Goal: Task Accomplishment & Management: Use online tool/utility

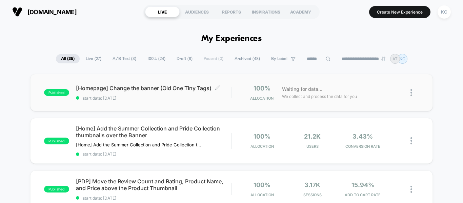
click at [116, 89] on span "[Homepage] Change the banner (Old One Tiny Tags) Click to edit experience detai…" at bounding box center [153, 88] width 155 height 7
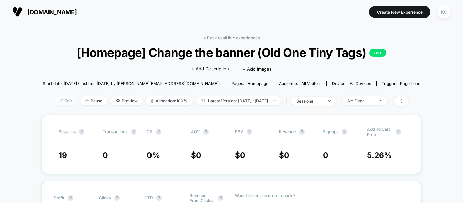
click at [59, 102] on span "Edit" at bounding box center [66, 100] width 22 height 9
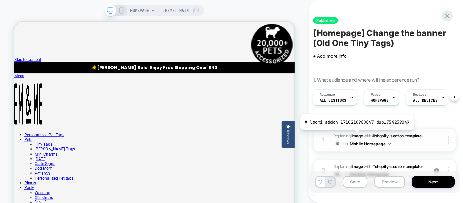
click at [355, 135] on b "Image" at bounding box center [357, 135] width 12 height 5
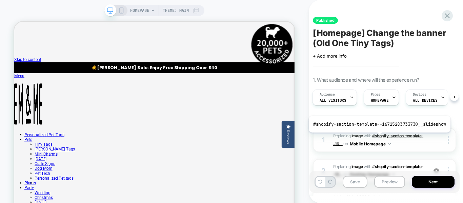
scroll to position [34, 0]
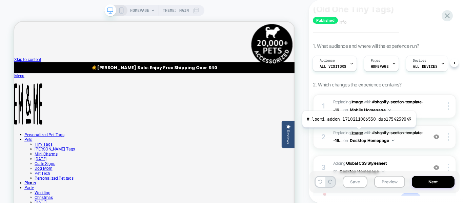
click at [357, 132] on b "Image" at bounding box center [357, 132] width 12 height 5
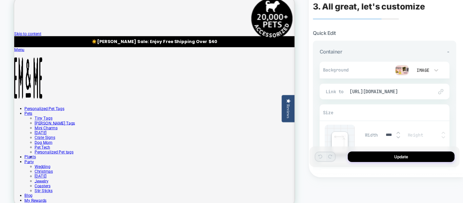
scroll to position [8, 0]
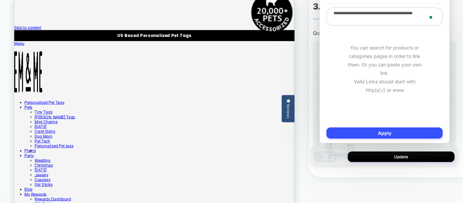
drag, startPoint x: 350, startPoint y: 20, endPoint x: 332, endPoint y: 14, distance: 19.3
click at [332, 14] on textarea "**********" at bounding box center [384, 16] width 116 height 18
paste textarea "**********"
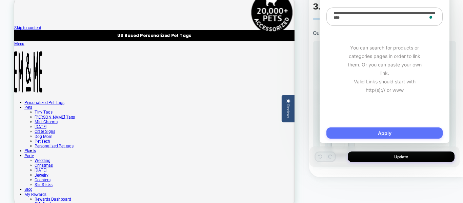
type textarea "**********"
click at [405, 133] on button "Apply" at bounding box center [384, 132] width 116 height 11
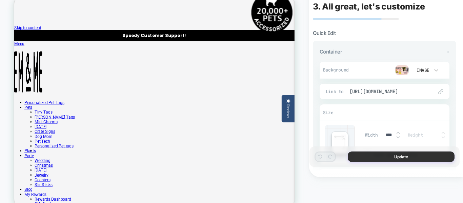
click at [0, 0] on button "Update" at bounding box center [0, 0] width 0 height 0
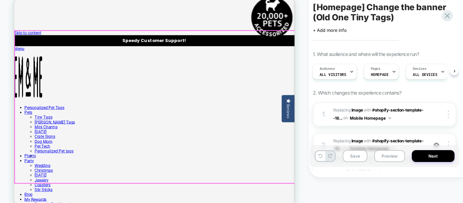
scroll to position [0, 0]
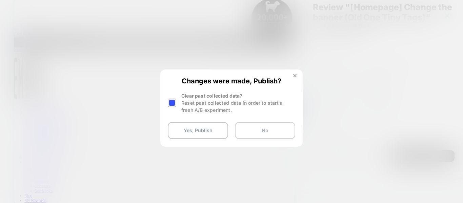
click at [272, 134] on button "No" at bounding box center [265, 130] width 60 height 17
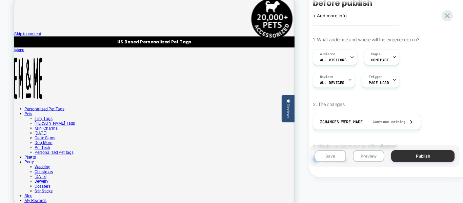
scroll to position [34, 0]
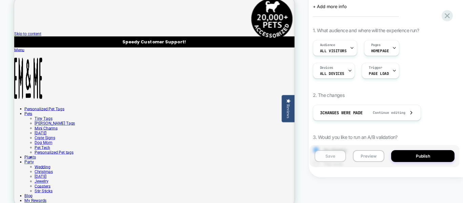
click at [336, 155] on button "Save" at bounding box center [330, 156] width 32 height 12
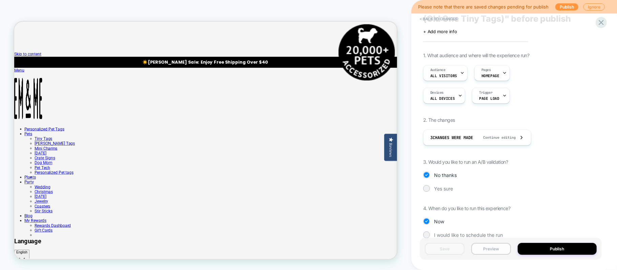
scroll to position [37, 0]
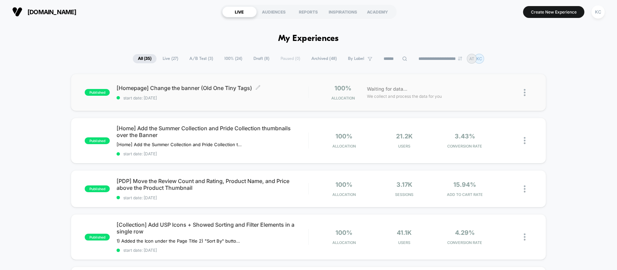
click at [171, 88] on span "[Homepage] Change the banner (Old One Tiny Tags) Click to edit experience detai…" at bounding box center [212, 88] width 191 height 7
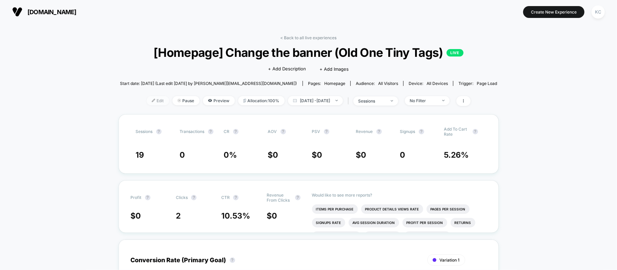
click at [147, 102] on span "Edit" at bounding box center [158, 100] width 22 height 9
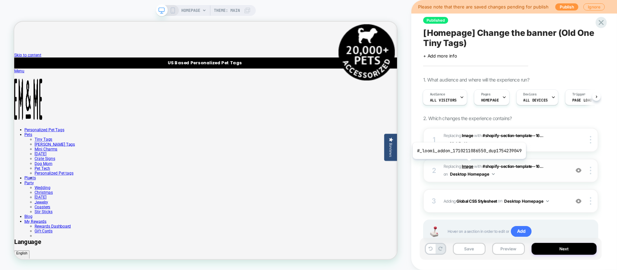
click at [462, 165] on b "Image" at bounding box center [468, 166] width 12 height 5
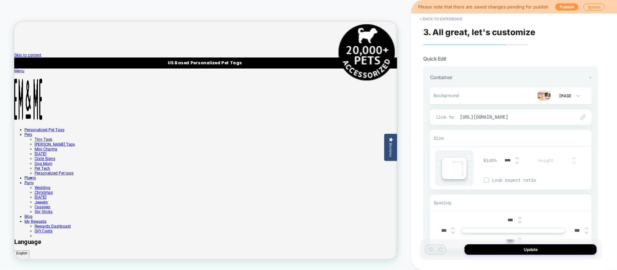
click at [462, 117] on span "[URL][DOMAIN_NAME]" at bounding box center [514, 117] width 109 height 6
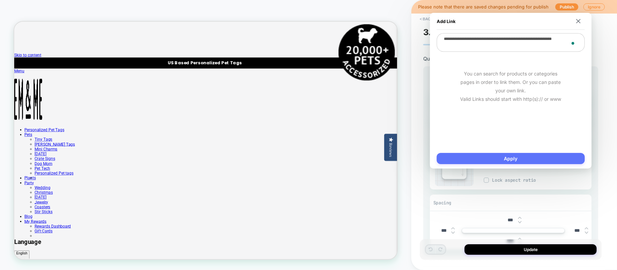
click at [462, 158] on button "Apply" at bounding box center [511, 158] width 148 height 11
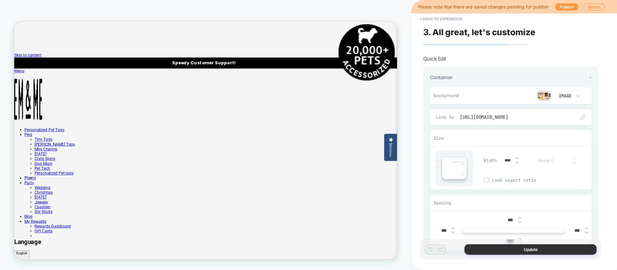
click at [462, 203] on button "Update" at bounding box center [530, 250] width 132 height 11
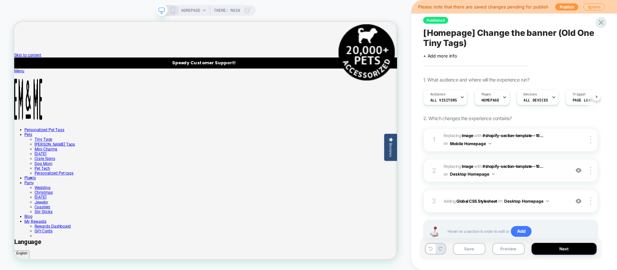
scroll to position [0, 0]
click at [462, 203] on button "Next" at bounding box center [563, 249] width 65 height 12
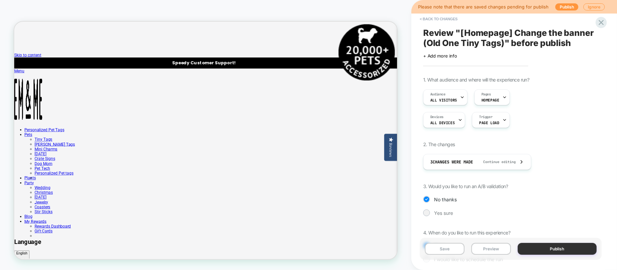
click at [462, 203] on button "Publish" at bounding box center [557, 249] width 79 height 12
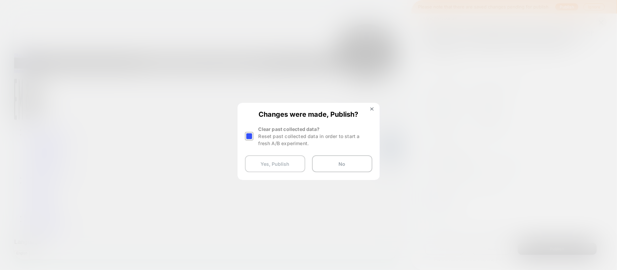
click at [276, 166] on button "Yes, Publish" at bounding box center [275, 163] width 60 height 17
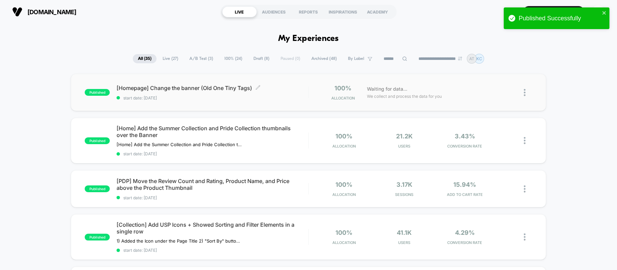
click at [148, 90] on span "[Homepage] Change the banner (Old One Tiny Tags) Click to edit experience detai…" at bounding box center [212, 88] width 191 height 7
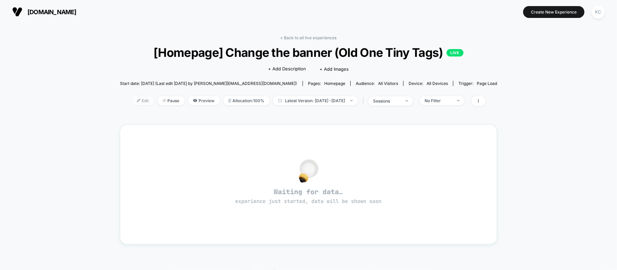
click at [134, 100] on span "Edit" at bounding box center [143, 100] width 22 height 9
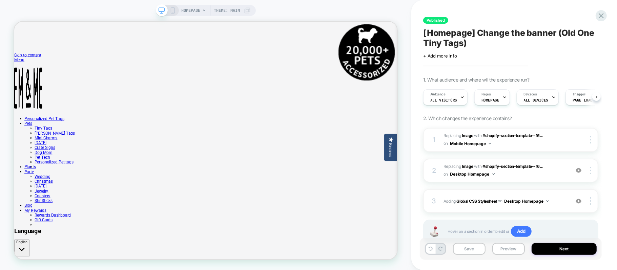
scroll to position [0, 0]
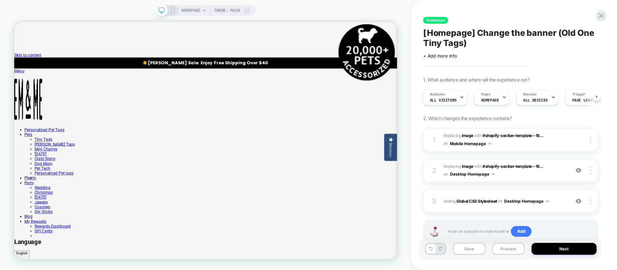
click at [173, 11] on icon at bounding box center [173, 10] width 6 height 6
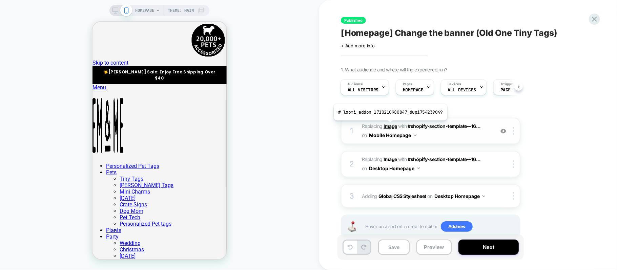
click at [389, 126] on b "Image" at bounding box center [390, 126] width 14 height 6
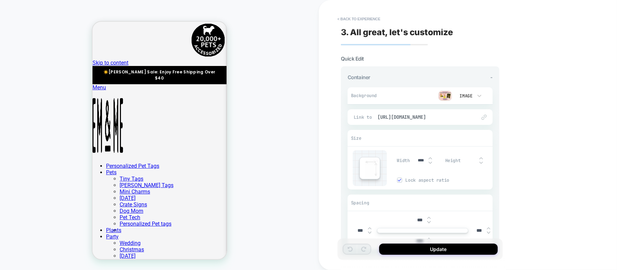
scroll to position [17, 0]
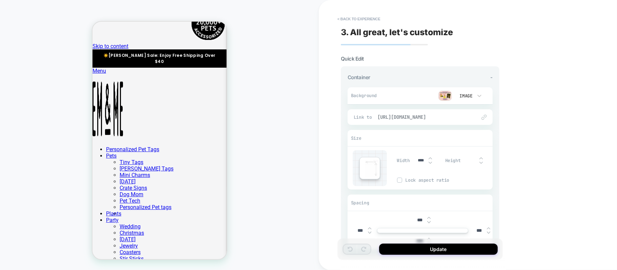
click at [421, 117] on span "[URL][DOMAIN_NAME]" at bounding box center [423, 117] width 92 height 6
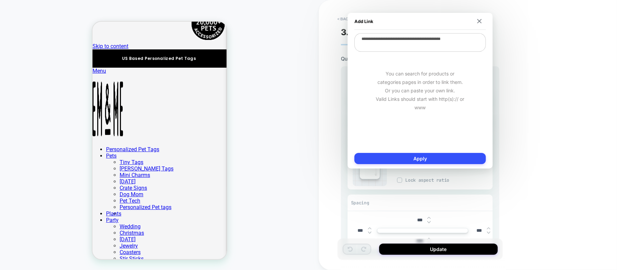
click at [412, 42] on textarea "**********" at bounding box center [419, 42] width 131 height 19
click at [413, 41] on textarea "**********" at bounding box center [419, 42] width 131 height 19
paste textarea "**********"
type textarea "*"
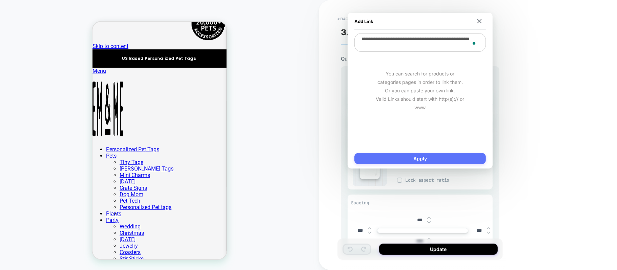
type textarea "**********"
click at [432, 160] on button "Apply" at bounding box center [419, 158] width 131 height 11
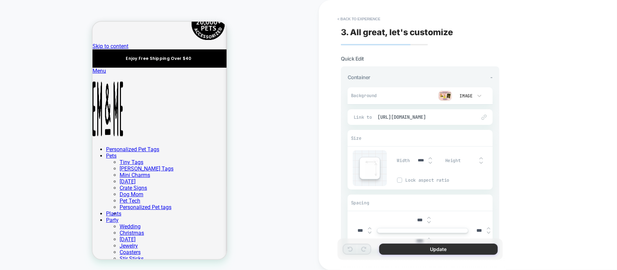
click at [452, 203] on button "Update" at bounding box center [438, 249] width 119 height 11
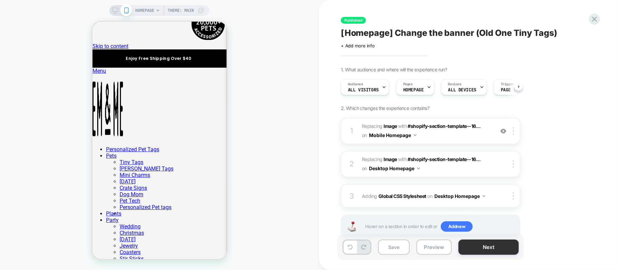
scroll to position [0, 0]
click at [462, 203] on button "Next" at bounding box center [488, 247] width 60 height 15
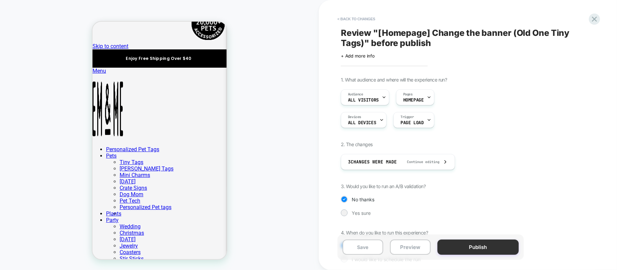
click at [462, 203] on button "Publish" at bounding box center [477, 247] width 81 height 15
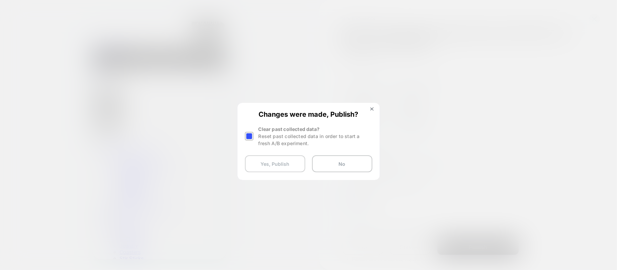
click at [281, 164] on button "Yes, Publish" at bounding box center [275, 163] width 60 height 17
